Goal: Find specific page/section: Find specific page/section

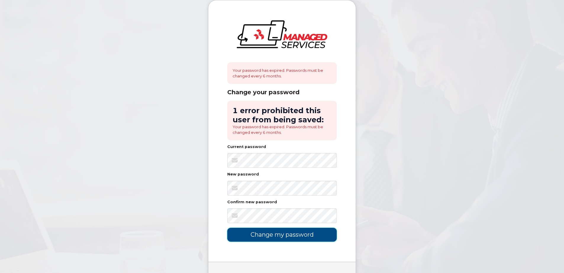
click at [291, 235] on input "Change my password" at bounding box center [281, 235] width 109 height 14
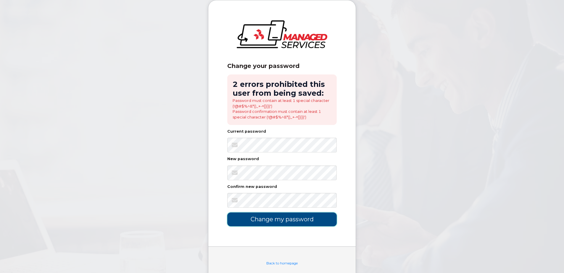
click at [291, 221] on input "Change my password" at bounding box center [281, 220] width 109 height 14
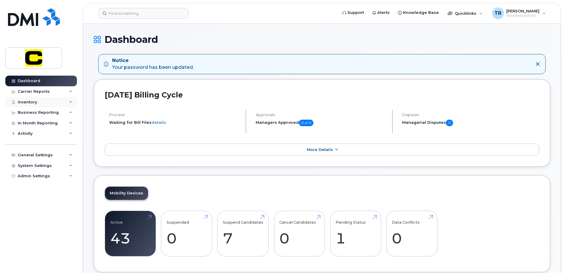
click at [28, 103] on div "Inventory" at bounding box center [27, 102] width 19 height 5
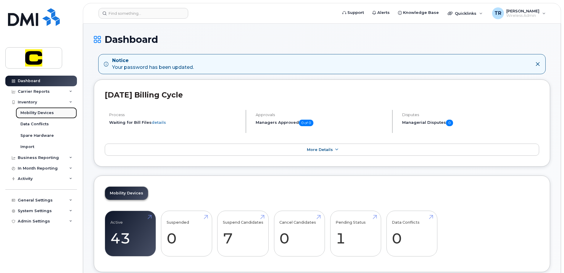
click at [33, 114] on div "Mobility Devices" at bounding box center [36, 112] width 33 height 5
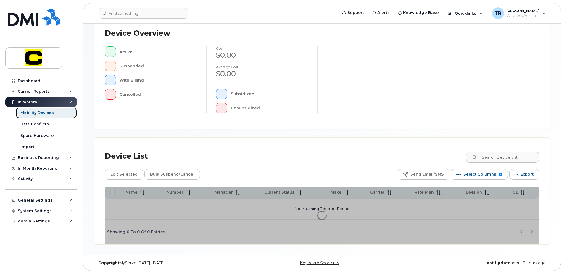
scroll to position [133, 0]
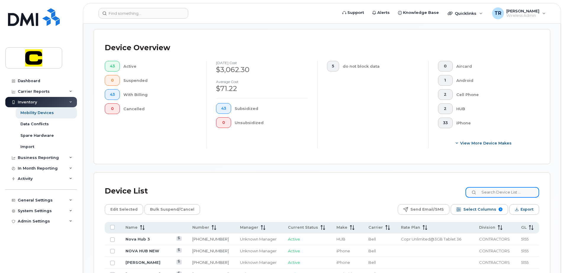
click at [500, 192] on input at bounding box center [502, 192] width 74 height 11
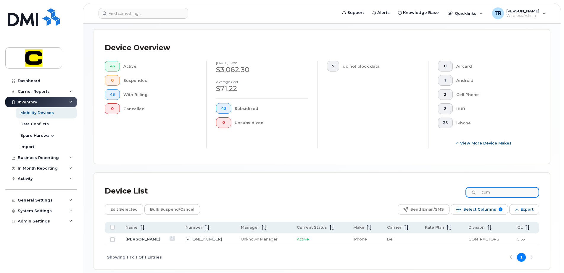
scroll to position [160, 0]
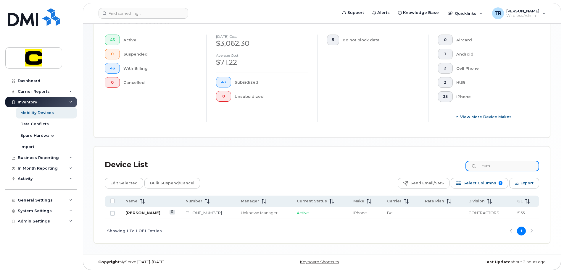
type input "cum"
click at [135, 214] on link "F. Cumming" at bounding box center [142, 213] width 35 height 5
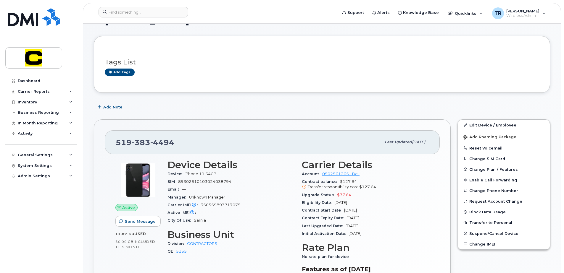
scroll to position [30, 0]
